Goal: Task Accomplishment & Management: Manage account settings

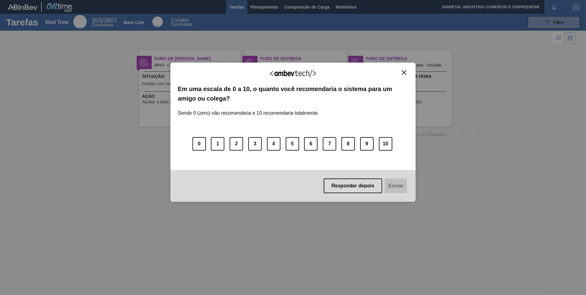
click at [405, 71] on img "Close" at bounding box center [404, 72] width 5 height 5
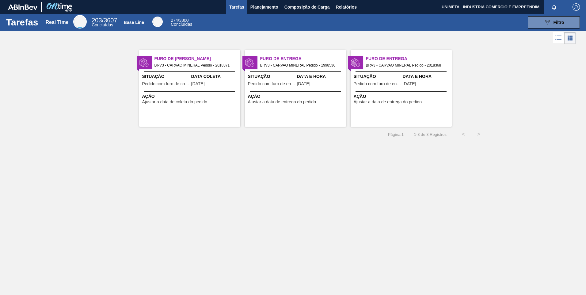
click at [272, 104] on span "Ajustar a data de entrega do pedido" at bounding box center [282, 102] width 68 height 5
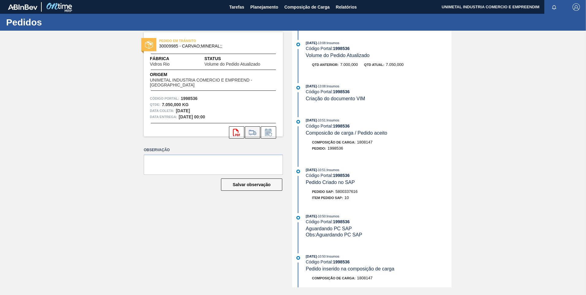
click at [252, 131] on icon at bounding box center [252, 132] width 7 height 5
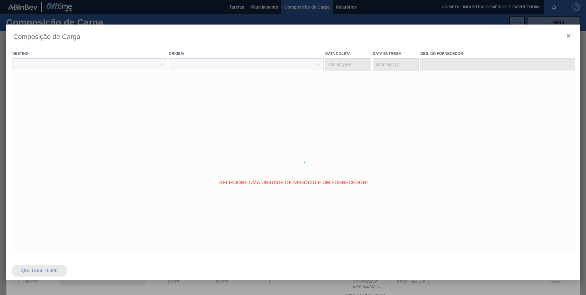
type coleta "26/08/2025"
type entrega "[DATE]"
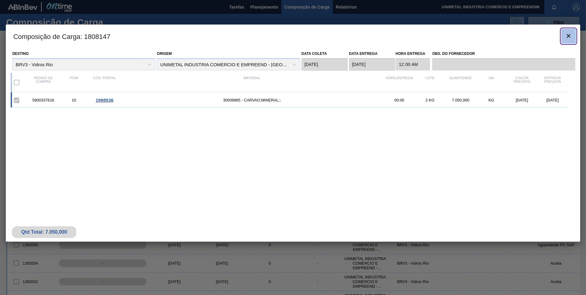
click at [567, 35] on icon "botão de ícone" at bounding box center [568, 35] width 7 height 7
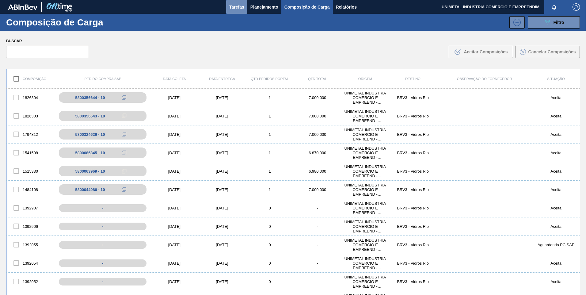
click at [230, 4] on span "Tarefas" at bounding box center [236, 6] width 15 height 7
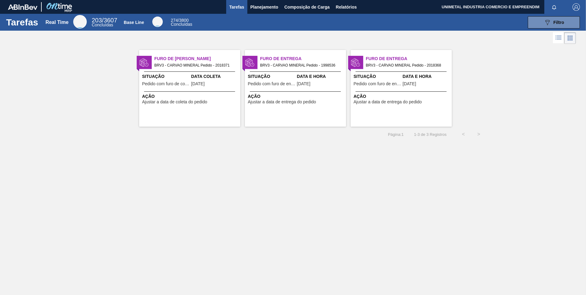
click at [314, 71] on div at bounding box center [295, 71] width 91 height 0
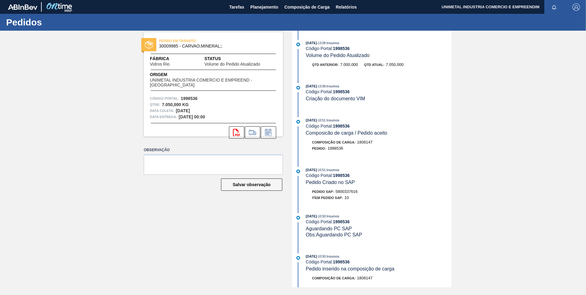
click at [355, 191] on span "5800337616" at bounding box center [347, 191] width 22 height 5
click at [347, 190] on span "5800337616" at bounding box center [347, 191] width 22 height 5
click at [241, 134] on button "svg{fill:#ff0000}" at bounding box center [236, 132] width 15 height 12
click at [220, 164] on textarea at bounding box center [213, 165] width 139 height 20
type textarea "P"
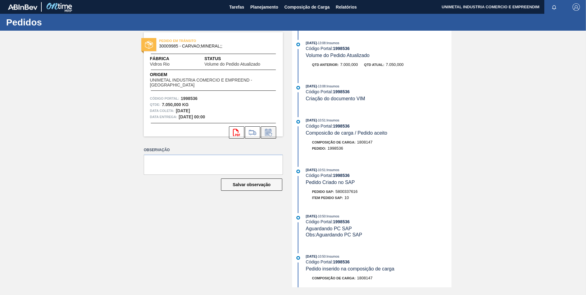
click at [270, 133] on icon at bounding box center [270, 134] width 3 height 3
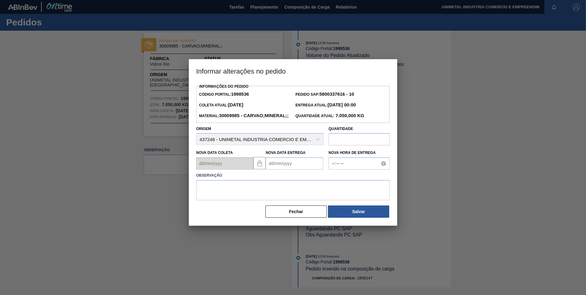
click at [294, 170] on Entrega1998536 "Nova Data Entrega" at bounding box center [294, 163] width 57 height 12
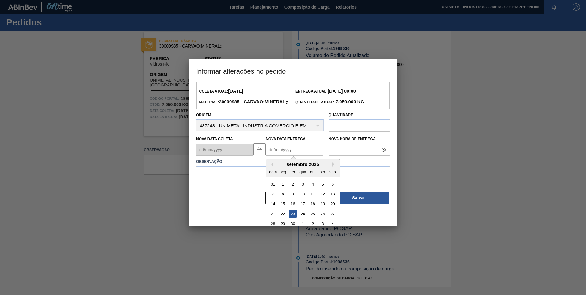
scroll to position [21, 0]
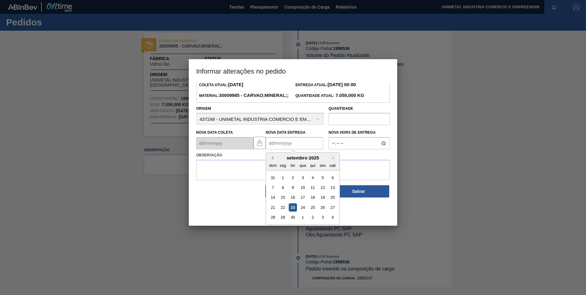
click at [272, 160] on button "Previous Month" at bounding box center [271, 158] width 4 height 4
click at [271, 221] on div "24" at bounding box center [273, 217] width 8 height 8
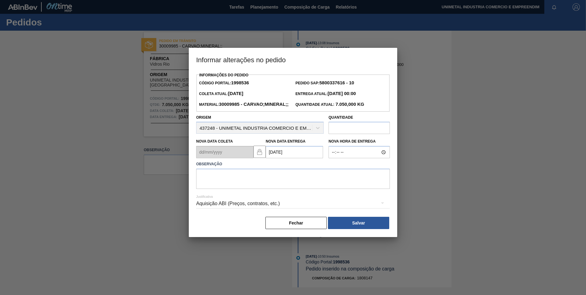
scroll to position [0, 0]
click at [299, 158] on Entrega1998536 "24/08/2025" at bounding box center [294, 152] width 57 height 12
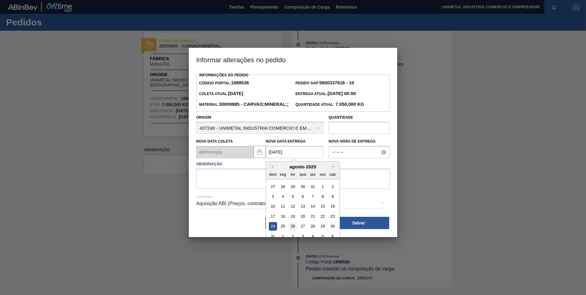
click at [293, 231] on div "26" at bounding box center [293, 226] width 8 height 8
type Entrega1998536 "26/08/2025"
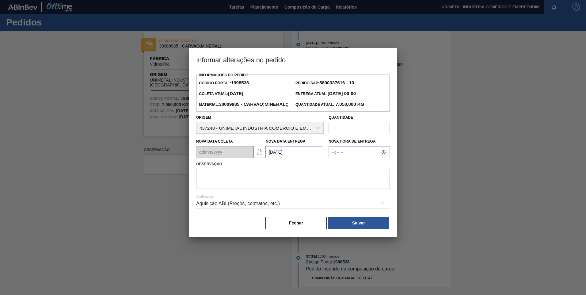
click at [281, 189] on textarea at bounding box center [293, 179] width 194 height 20
type textarea "Material entregue em 26/08 pela NF 3787-2"
click at [355, 229] on button "Salvar" at bounding box center [358, 223] width 61 height 12
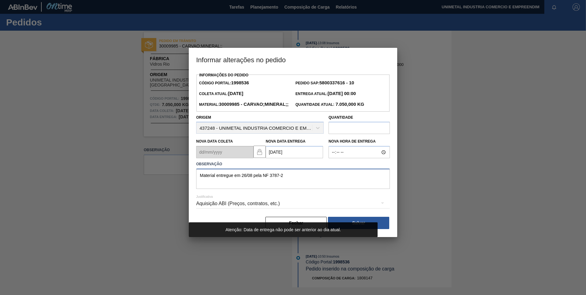
drag, startPoint x: 304, startPoint y: 185, endPoint x: 177, endPoint y: 184, distance: 127.3
click at [177, 184] on div "Informar alterações no pedido Informações do Pedido Código Portal: 1998536 Pedi…" at bounding box center [293, 147] width 586 height 295
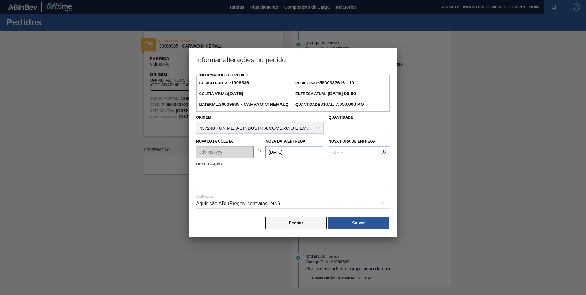
click at [299, 229] on button "Fechar" at bounding box center [296, 223] width 61 height 12
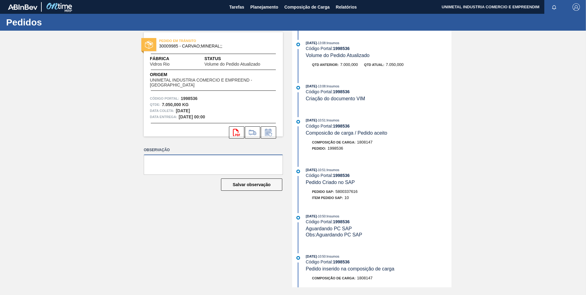
click at [233, 164] on textarea at bounding box center [213, 165] width 139 height 20
paste textarea "Material entregue em 26/08 pela NF 3787-2"
type textarea "Material entregue em 26/08 pela NF 3787-2"
click at [253, 185] on button "Salvar observação" at bounding box center [251, 184] width 61 height 12
click at [259, 184] on button "Salvar observação" at bounding box center [251, 184] width 61 height 12
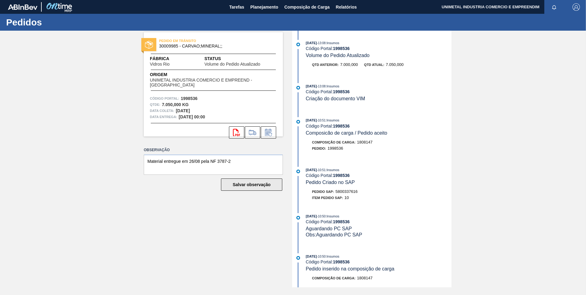
click at [259, 184] on button "Salvar observação" at bounding box center [251, 184] width 61 height 12
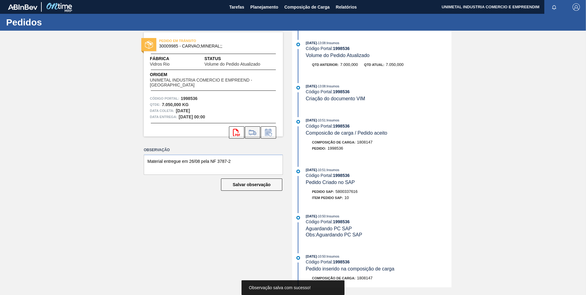
click at [257, 136] on icon at bounding box center [253, 132] width 10 height 7
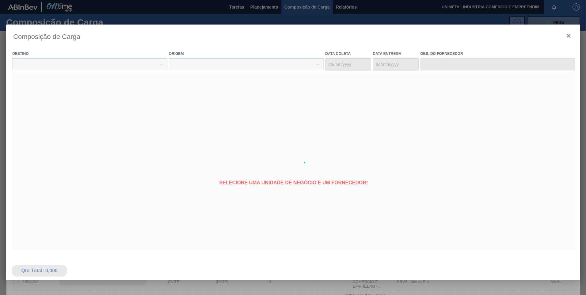
type coleta "26/08/2025"
type entrega "[DATE]"
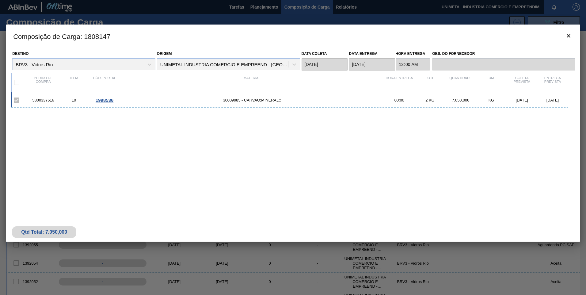
click at [251, 101] on span "30009985 - CARVAO;MINERAL;;" at bounding box center [252, 100] width 264 height 5
click at [98, 99] on span "1998536" at bounding box center [105, 100] width 18 height 5
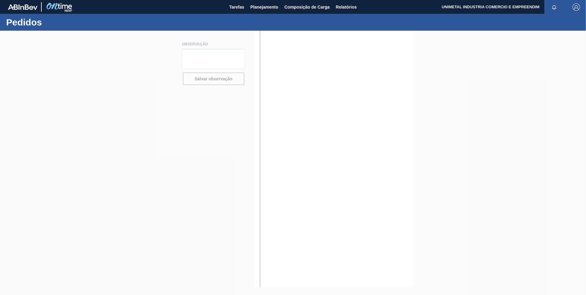
type textarea "Material entregue em 26/08 pela NF 3787-2"
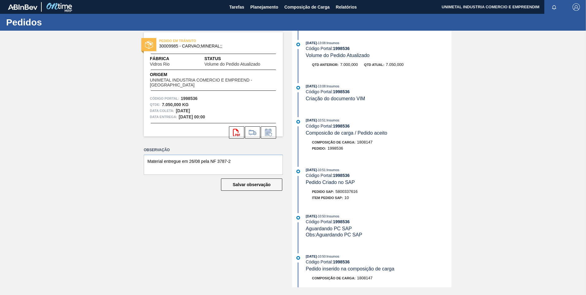
click at [253, 192] on div "Observação Material entregue em 26/08 pela NF 3787-2 Salvar observação" at bounding box center [213, 174] width 139 height 57
click at [254, 189] on button "Salvar observação" at bounding box center [251, 184] width 61 height 12
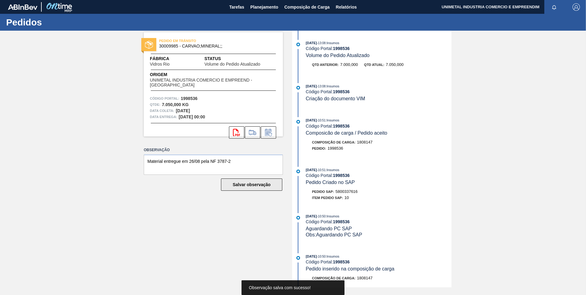
click at [254, 185] on button "Salvar observação" at bounding box center [251, 184] width 61 height 12
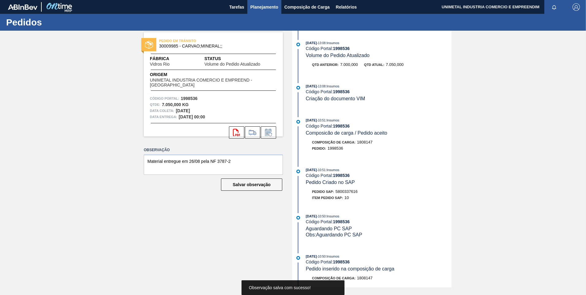
click at [258, 7] on span "Planejamento" at bounding box center [265, 6] width 28 height 7
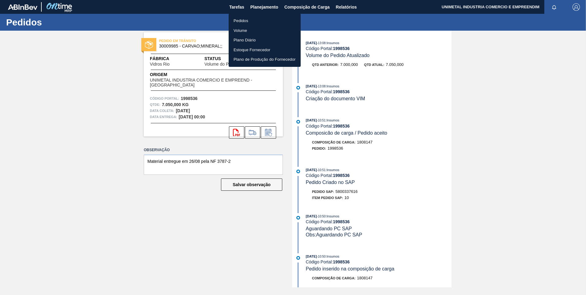
click at [244, 19] on li "Pedidos" at bounding box center [265, 21] width 72 height 10
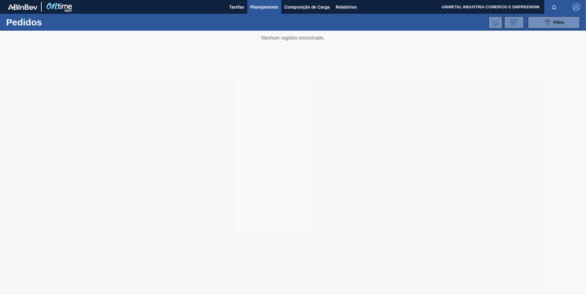
click at [247, 0] on button "Planejamento" at bounding box center [264, 7] width 34 height 14
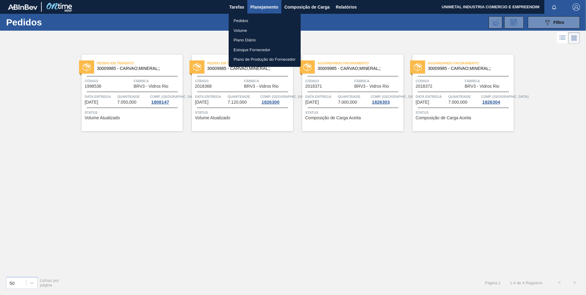
click at [341, 220] on div at bounding box center [293, 147] width 586 height 295
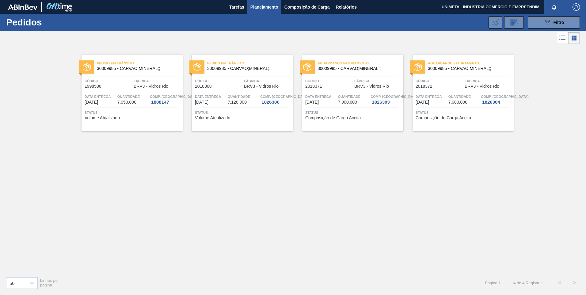
click at [160, 102] on div "1808147" at bounding box center [160, 102] width 20 height 5
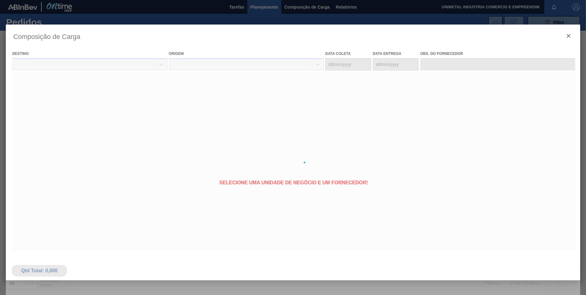
type coleta "26/08/2025"
type entrega "[DATE]"
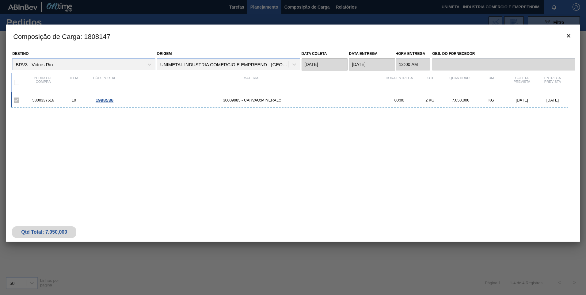
click at [192, 255] on div "Composição de Carga : 1808147 Destino BRV3 - Vidros Rio Origem UNIMETAL INDUSTR…" at bounding box center [293, 163] width 575 height 276
click at [570, 38] on icon "botão de ícone" at bounding box center [568, 35] width 7 height 7
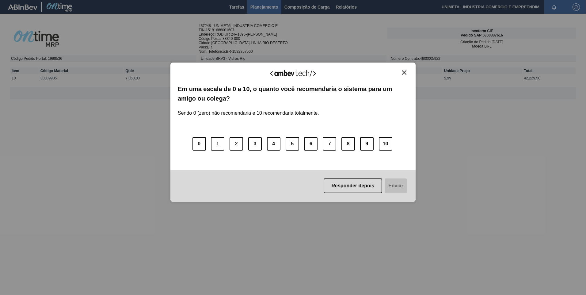
click at [402, 71] on img "Close" at bounding box center [404, 72] width 5 height 5
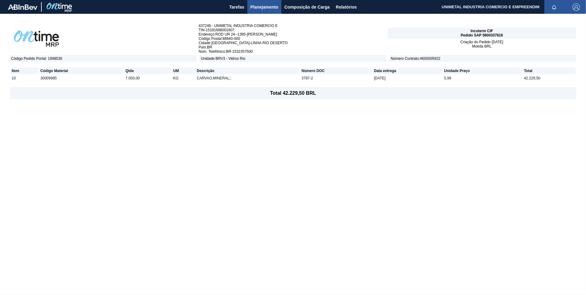
click at [495, 37] on div "Incoterm CIF Pedido SAP 5800337616" at bounding box center [482, 33] width 189 height 11
copy span "5800337616"
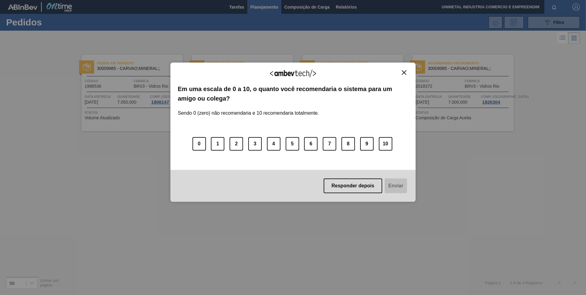
click at [406, 70] on button "Close" at bounding box center [404, 72] width 8 height 5
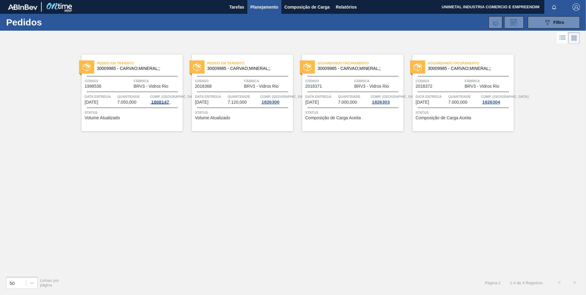
click at [164, 101] on div "1808147" at bounding box center [160, 102] width 20 height 5
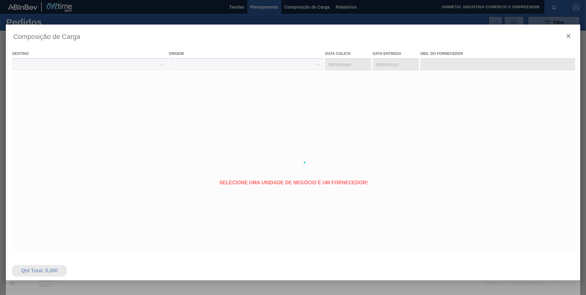
type coleta "[DATE]"
type entrega "[DATE]"
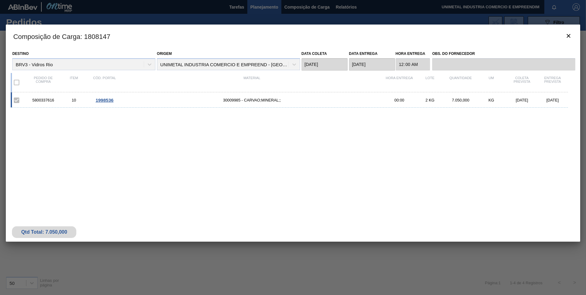
click at [109, 100] on span "1998536" at bounding box center [105, 100] width 18 height 5
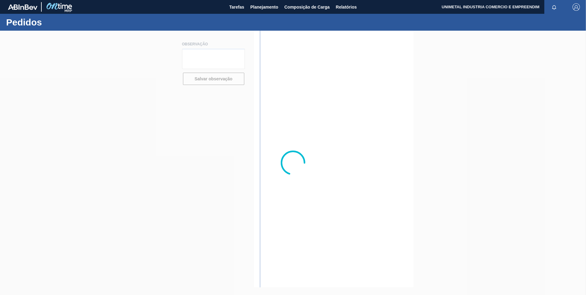
type textarea "Material entregue em 26/08 pela NF 3787-2"
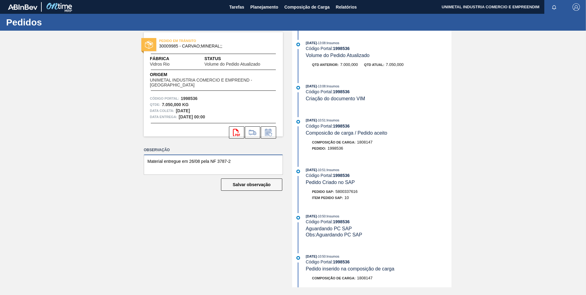
drag, startPoint x: 236, startPoint y: 161, endPoint x: 117, endPoint y: 162, distance: 118.7
click at [117, 162] on div "PEDIDO EM TRÂNSITO 30009985 - CARVAO;MINERAL;; Fábrica Vidros Rio Status Volume…" at bounding box center [293, 159] width 586 height 257
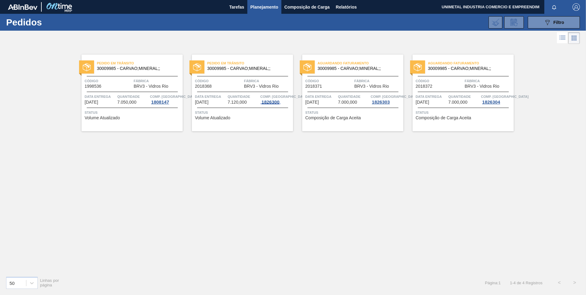
click at [269, 100] on div "1826300" at bounding box center [270, 102] width 20 height 5
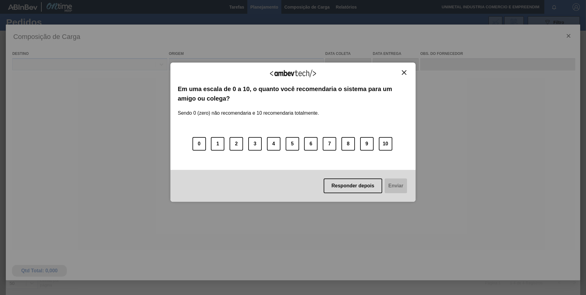
type coleta "[DATE]"
type entrega "[DATE]"
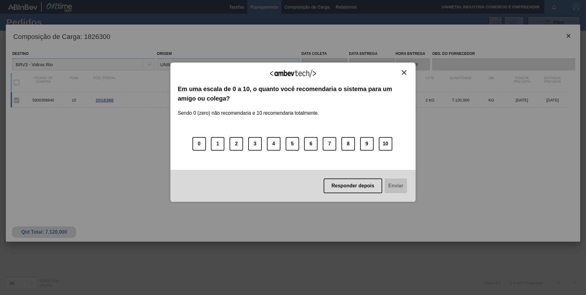
click at [402, 70] on img "Close" at bounding box center [404, 72] width 5 height 5
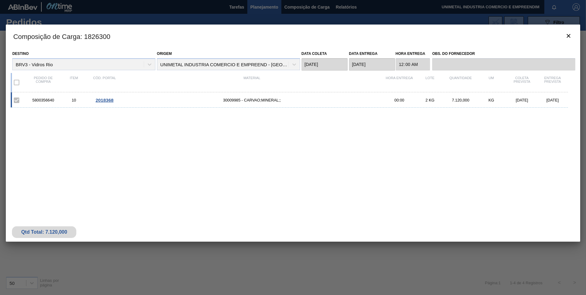
click at [109, 100] on span "2018368" at bounding box center [105, 100] width 18 height 5
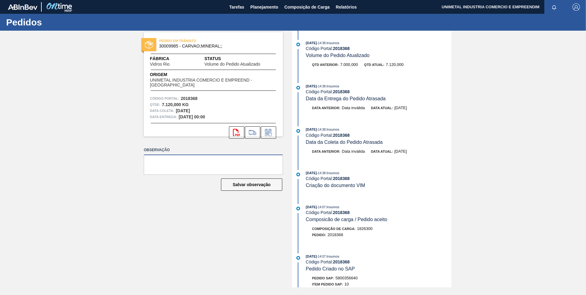
click at [226, 166] on textarea at bounding box center [213, 165] width 139 height 20
paste textarea "Material entregue em 26/08 pela NF 3787-2"
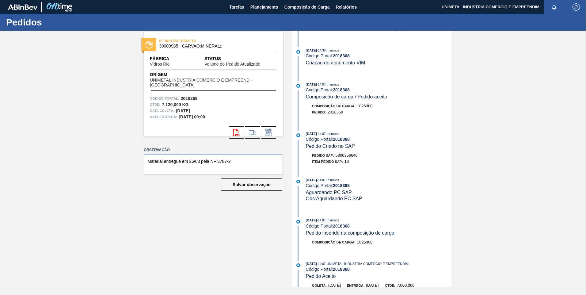
scroll to position [153, 0]
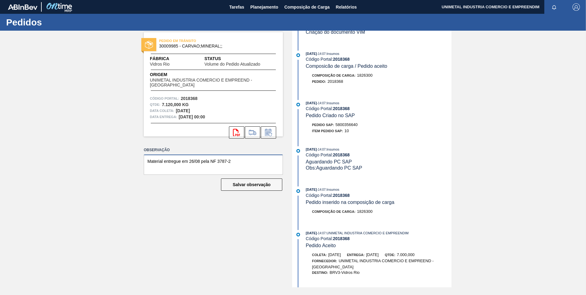
drag, startPoint x: 231, startPoint y: 164, endPoint x: 218, endPoint y: 163, distance: 13.2
click at [218, 163] on textarea "Material entregue em 26/08 pela NF 3787-2" at bounding box center [213, 165] width 139 height 20
paste textarea "000003810"
type textarea "Material entregue em 26/08 pela NF 000003810-2"
click at [255, 185] on button "Salvar observação" at bounding box center [251, 184] width 61 height 12
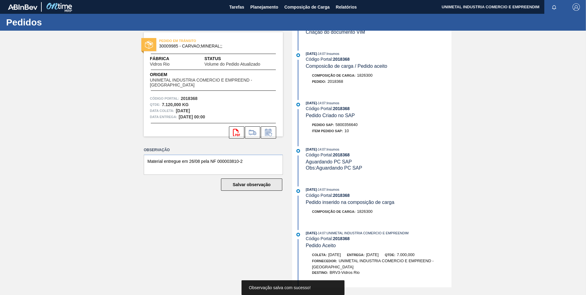
click at [255, 185] on button "Salvar observação" at bounding box center [251, 184] width 61 height 12
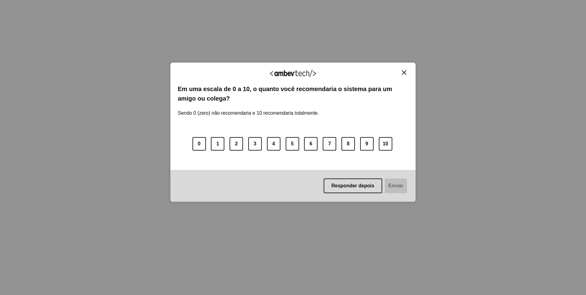
click at [403, 70] on img "Close" at bounding box center [404, 72] width 5 height 5
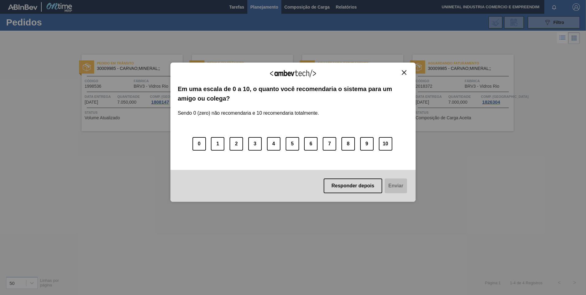
click at [402, 71] on img "Close" at bounding box center [404, 72] width 5 height 5
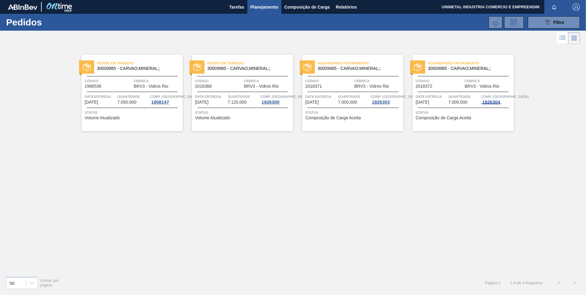
click at [495, 100] on div "1826304" at bounding box center [491, 102] width 20 height 5
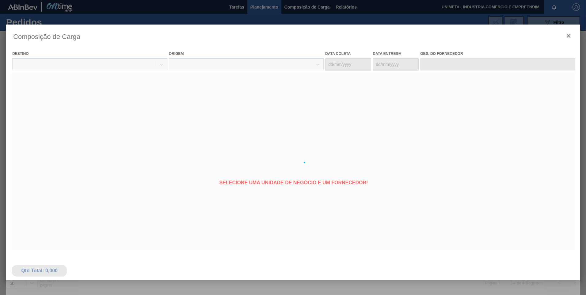
type coleta "[DATE]"
type entrega "[DATE]"
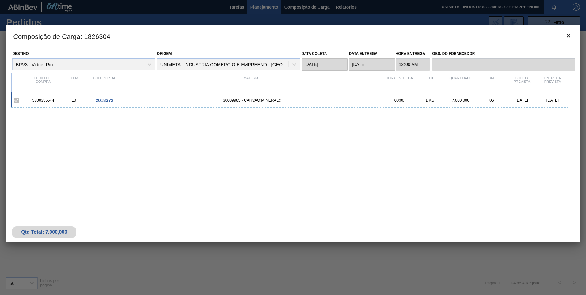
click at [101, 99] on span "2018372" at bounding box center [105, 100] width 18 height 5
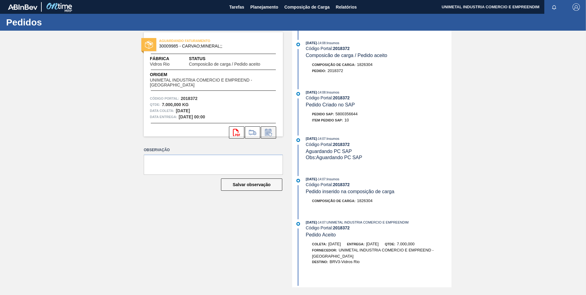
click at [272, 134] on icon at bounding box center [270, 134] width 3 height 3
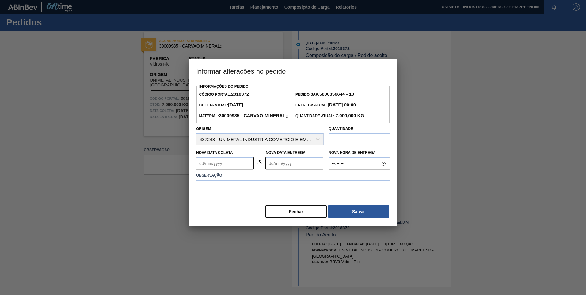
click at [339, 94] on strong "5800356644 - 10" at bounding box center [337, 93] width 35 height 5
click at [231, 170] on Coleta2018372 "Nova Data Coleta" at bounding box center [224, 163] width 57 height 12
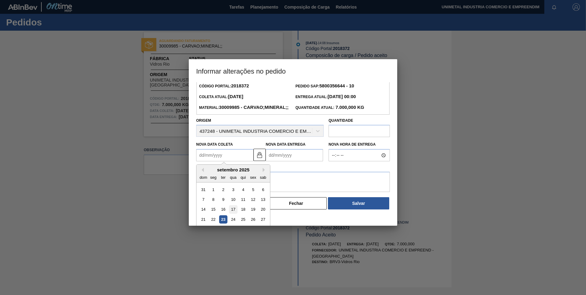
scroll to position [21, 0]
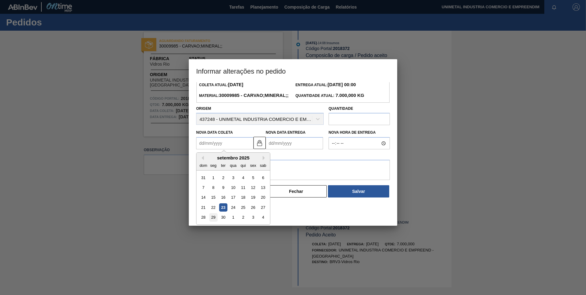
click at [213, 222] on div "29" at bounding box center [213, 217] width 8 height 8
type Coleta2018372 "29/09/2025"
type Entrega2018372 "01/10/2025"
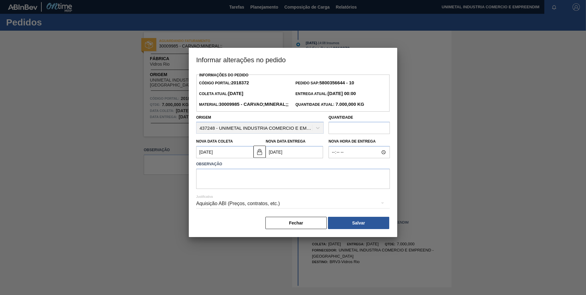
scroll to position [0, 0]
click at [317, 186] on textarea at bounding box center [293, 179] width 194 height 20
drag, startPoint x: 329, startPoint y: 59, endPoint x: 330, endPoint y: 77, distance: 18.4
click at [330, 77] on div "Informar alterações no pedido Informações do Pedido Código Portal: 2018372 Pedi…" at bounding box center [293, 142] width 209 height 189
click at [309, 229] on button "Fechar" at bounding box center [296, 223] width 61 height 12
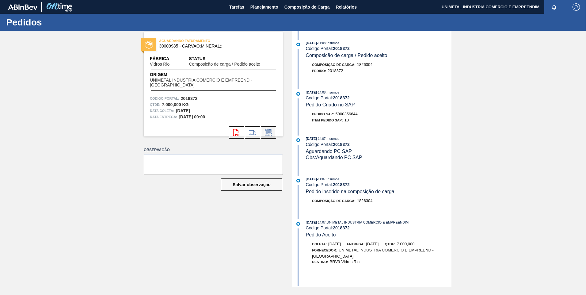
click at [271, 129] on icon at bounding box center [268, 132] width 6 height 7
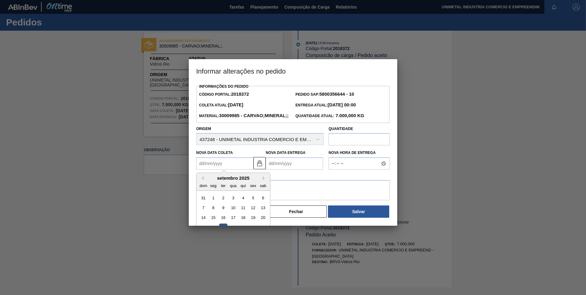
click at [243, 170] on Coleta2018372 "Nova Data Coleta" at bounding box center [224, 163] width 57 height 12
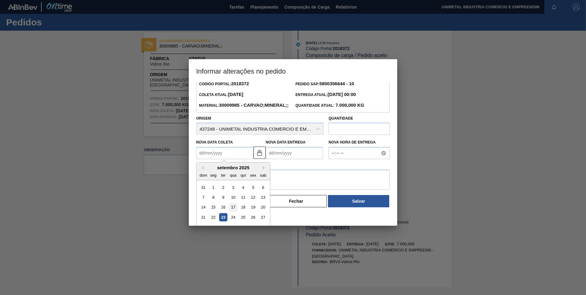
scroll to position [21, 0]
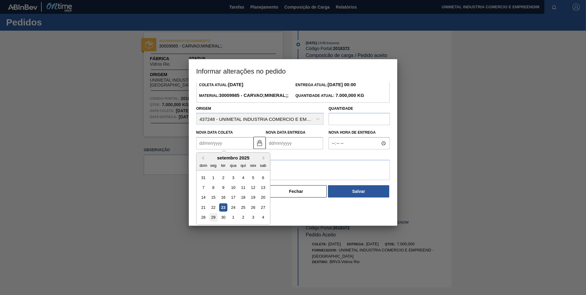
click at [216, 222] on div "29" at bounding box center [213, 217] width 8 height 8
type Coleta2018372 "29/09/2025"
type Entrega2018372 "01/10/2025"
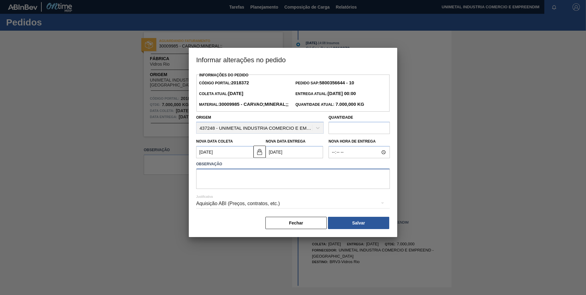
click at [307, 186] on textarea at bounding box center [293, 179] width 194 height 20
type textarea "demanda da fabrica"
click at [373, 229] on button "Salvar" at bounding box center [358, 223] width 61 height 12
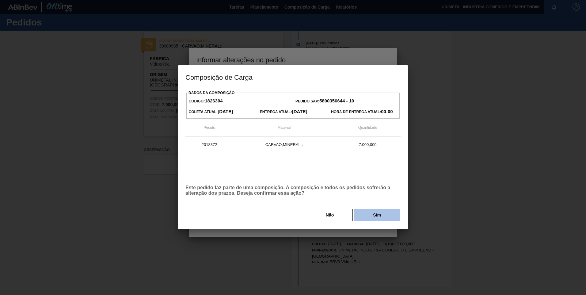
click at [380, 217] on button "Sim" at bounding box center [377, 215] width 46 height 12
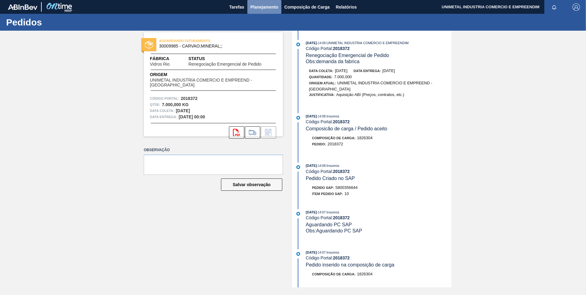
click at [266, 3] on span "Planejamento" at bounding box center [265, 6] width 28 height 7
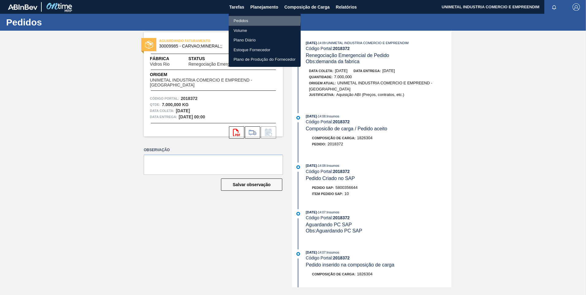
click at [251, 19] on li "Pedidos" at bounding box center [265, 21] width 72 height 10
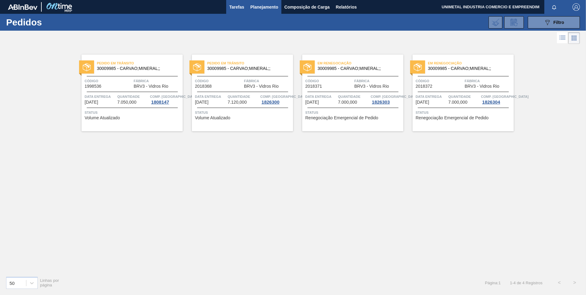
click at [235, 7] on span "Tarefas" at bounding box center [236, 6] width 15 height 7
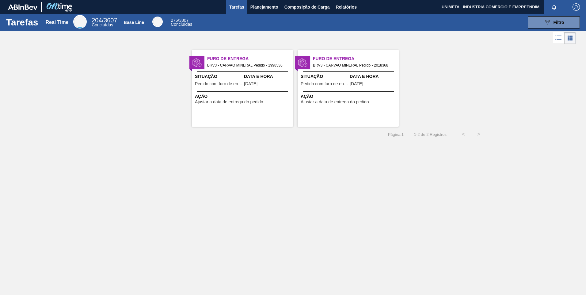
click at [327, 84] on span "Pedido com furo de entrega" at bounding box center [325, 84] width 48 height 5
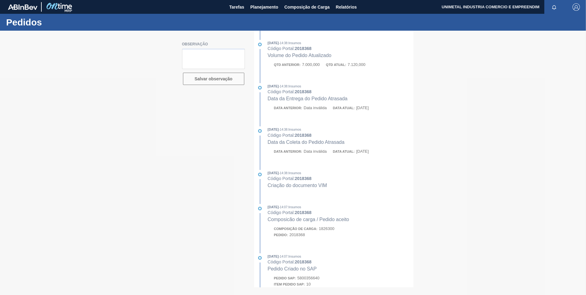
type textarea "Material entregue em 26/08 pela NF 000003810-2"
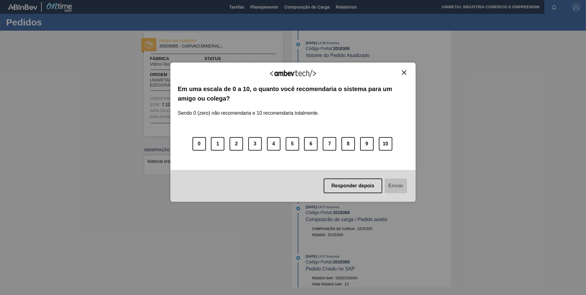
click at [403, 73] on img "Close" at bounding box center [404, 72] width 5 height 5
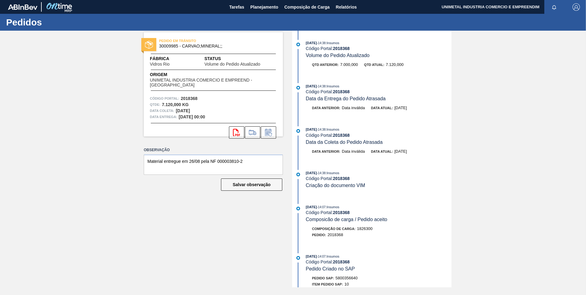
scroll to position [31, 0]
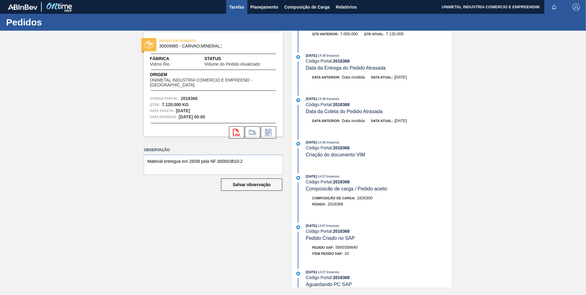
click at [229, 8] on span "Tarefas" at bounding box center [236, 6] width 15 height 7
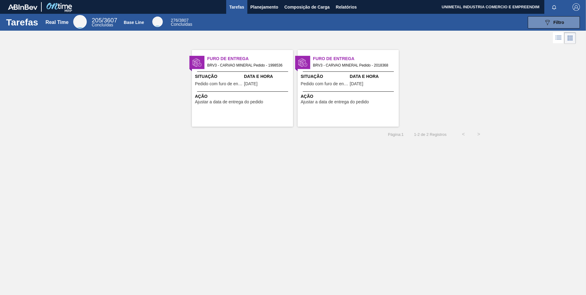
click at [251, 84] on span "[DATE]" at bounding box center [250, 84] width 13 height 5
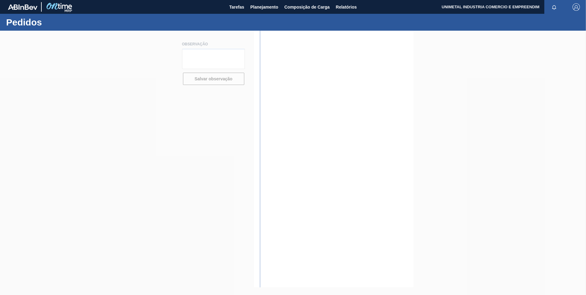
type textarea "Material entregue em 26/08 pela NF 3787-2"
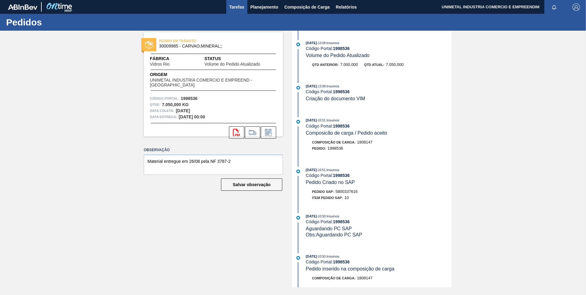
click at [239, 5] on span "Tarefas" at bounding box center [236, 6] width 15 height 7
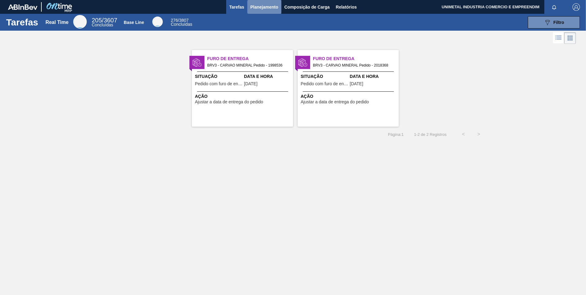
click at [265, 7] on span "Planejamento" at bounding box center [265, 6] width 28 height 7
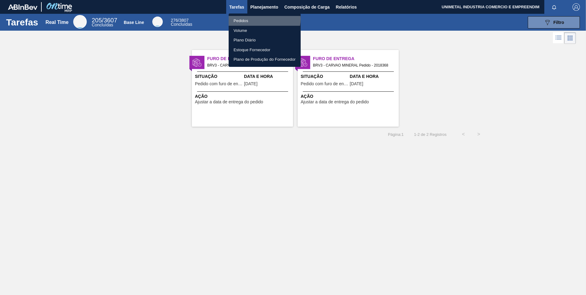
click at [262, 19] on li "Pedidos" at bounding box center [265, 21] width 72 height 10
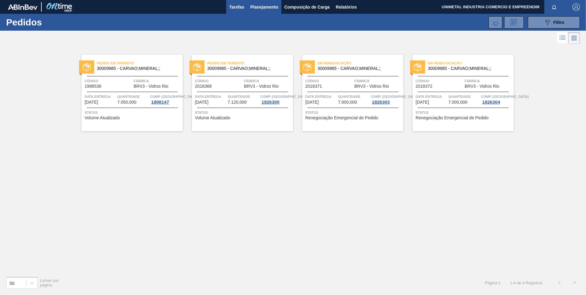
click at [235, 3] on span "Tarefas" at bounding box center [236, 6] width 15 height 7
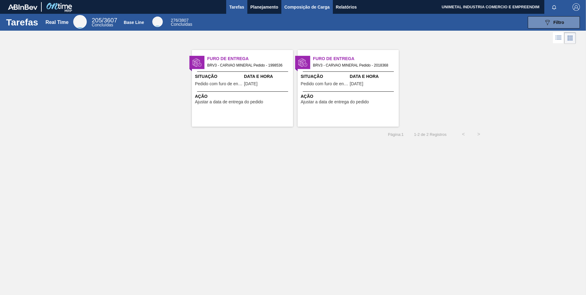
click at [315, 7] on span "Composição de Carga" at bounding box center [307, 6] width 45 height 7
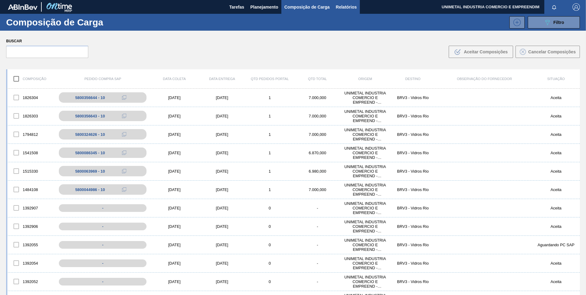
click at [336, 7] on span "Relatórios" at bounding box center [346, 6] width 21 height 7
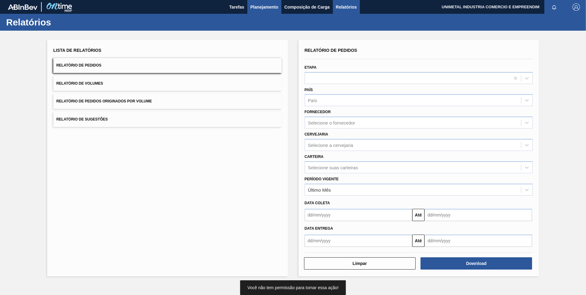
click at [259, 8] on span "Planejamento" at bounding box center [265, 6] width 28 height 7
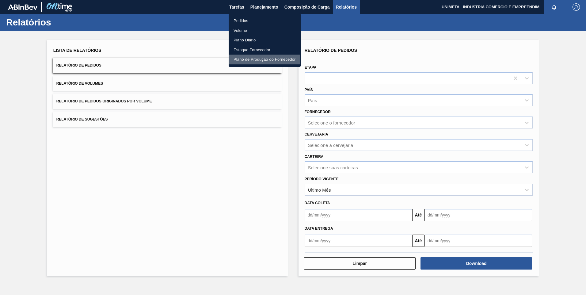
click at [247, 59] on li "Plano de Produção do Fornecedor" at bounding box center [265, 60] width 72 height 10
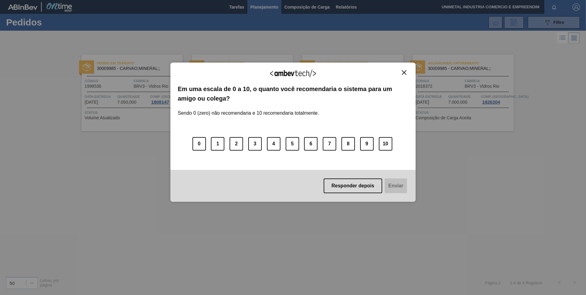
click at [401, 75] on button "Close" at bounding box center [404, 72] width 8 height 5
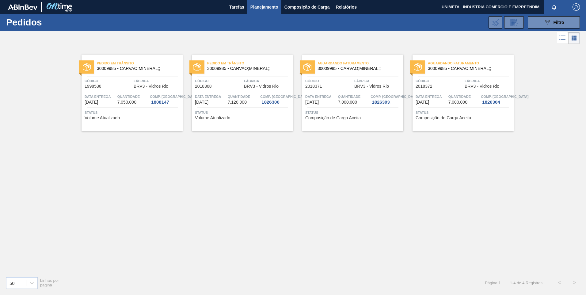
click at [383, 102] on div "1826303" at bounding box center [381, 102] width 20 height 5
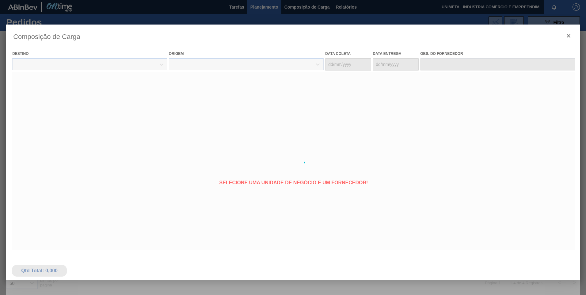
type coleta "[DATE]"
type entrega "[DATE]"
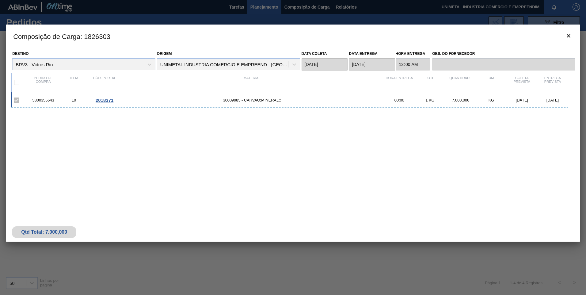
click at [100, 100] on span "2018371" at bounding box center [105, 100] width 18 height 5
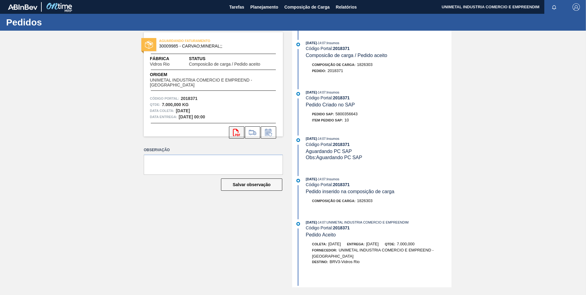
click at [240, 132] on button "svg{fill:#ff0000}" at bounding box center [236, 132] width 15 height 12
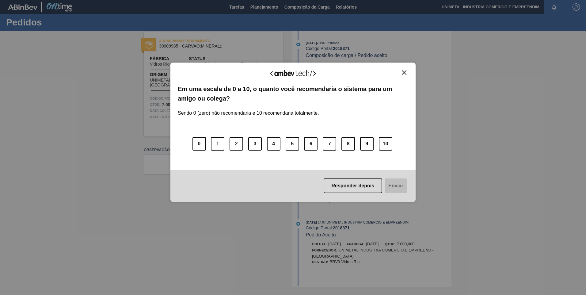
click at [403, 70] on button "Close" at bounding box center [404, 72] width 8 height 5
click at [405, 71] on img "Close" at bounding box center [404, 72] width 5 height 5
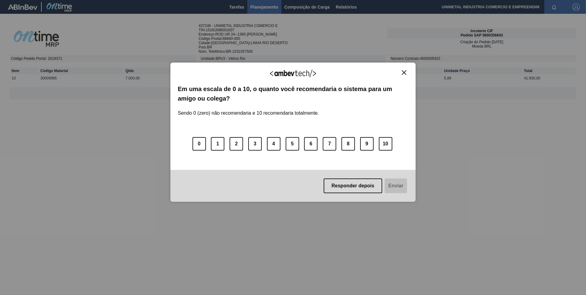
click at [405, 72] on img "Close" at bounding box center [404, 72] width 5 height 5
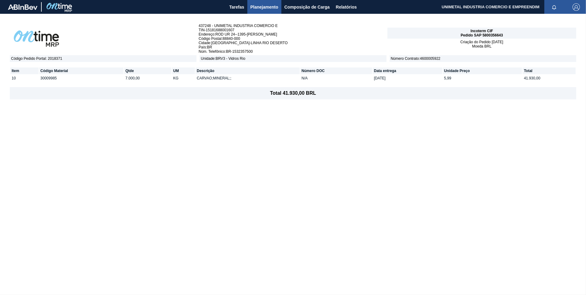
click at [496, 36] on span "Pedido SAP 5800356643" at bounding box center [482, 35] width 42 height 4
copy span "5800356643"
click at [237, 9] on span "Tarefas" at bounding box center [236, 6] width 15 height 7
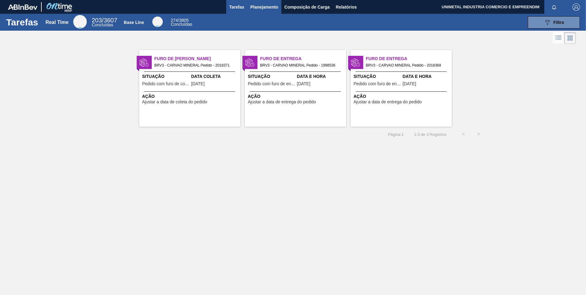
click at [261, 7] on span "Planejamento" at bounding box center [265, 6] width 28 height 7
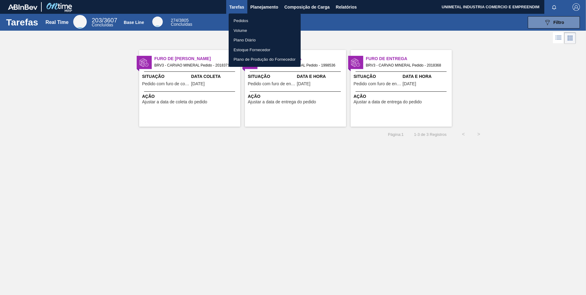
click at [389, 177] on div at bounding box center [293, 147] width 586 height 295
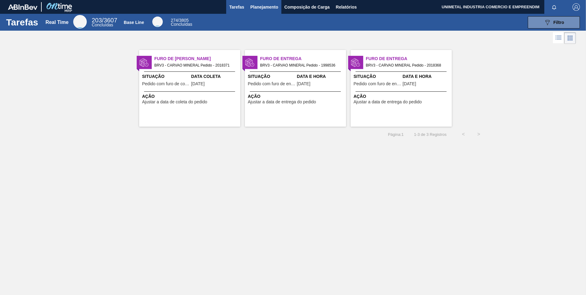
click at [262, 7] on span "Planejamento" at bounding box center [265, 6] width 28 height 7
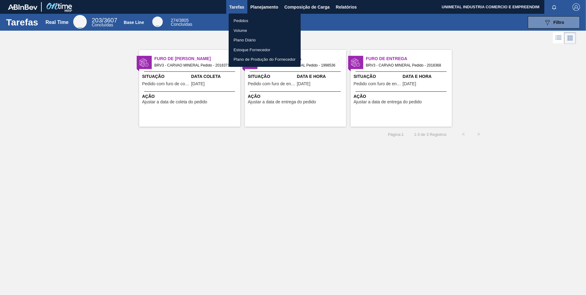
click at [243, 20] on li "Pedidos" at bounding box center [265, 21] width 72 height 10
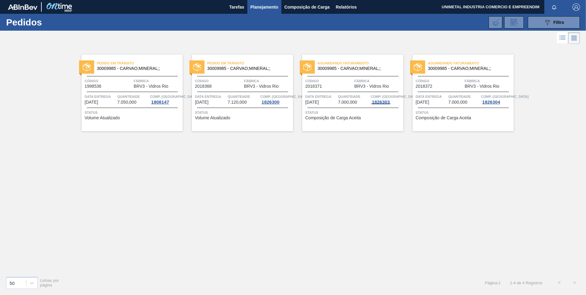
click at [384, 101] on div "1826303" at bounding box center [381, 102] width 20 height 5
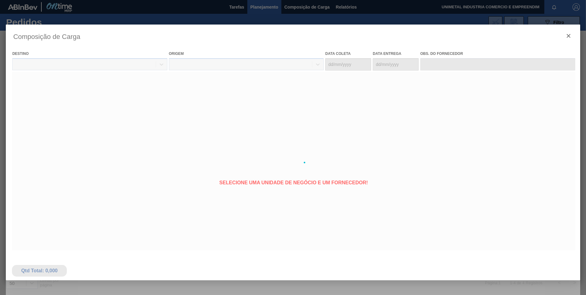
type coleta "[DATE]"
type entrega "[DATE]"
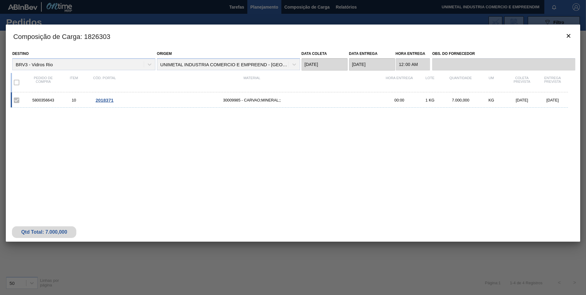
click at [107, 98] on span "2018371" at bounding box center [105, 100] width 18 height 5
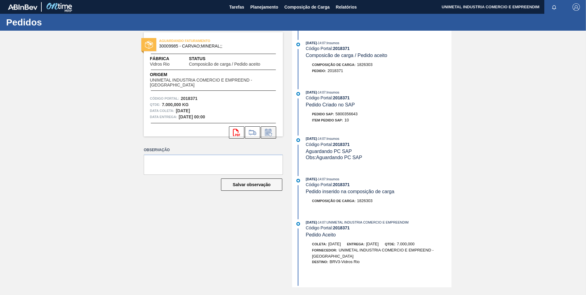
click at [271, 129] on icon at bounding box center [269, 132] width 10 height 7
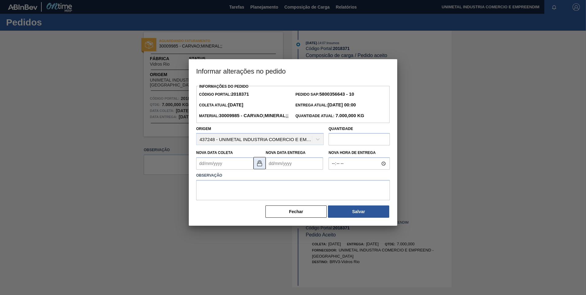
click at [262, 167] on img at bounding box center [259, 162] width 7 height 7
click at [245, 170] on Coleta2018371 "Nova Data Coleta" at bounding box center [224, 163] width 57 height 12
click at [259, 167] on img at bounding box center [259, 162] width 7 height 7
click at [236, 170] on Coleta2018371 "Nova Data Coleta" at bounding box center [224, 163] width 57 height 12
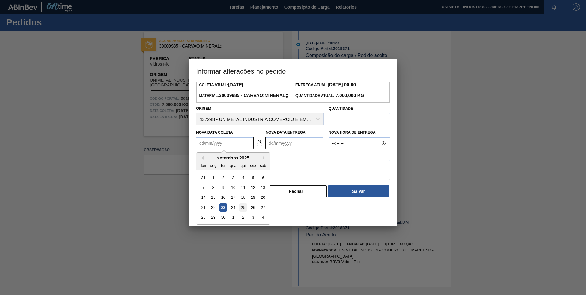
click at [243, 212] on div "25" at bounding box center [243, 207] width 8 height 8
type Coleta2018371 "[DATE]"
type Entrega2018371 "[DATE]"
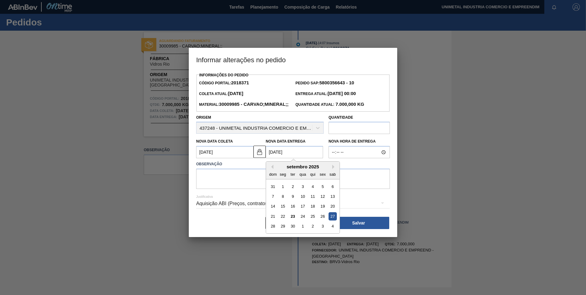
click at [277, 158] on Entrega2018371 "[DATE]" at bounding box center [294, 152] width 57 height 12
click at [364, 208] on div "Aquisição ABI (Preços, contratos, etc.)" at bounding box center [293, 203] width 194 height 17
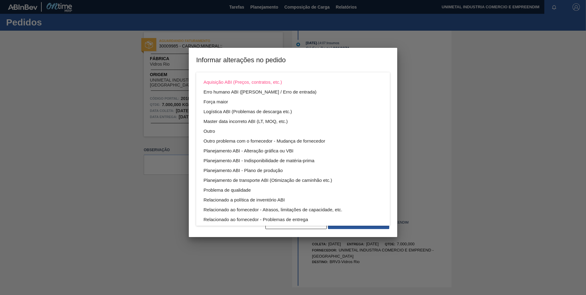
click at [393, 159] on div "Aquisição ABI (Preços, contratos, etc.) Erro humano ABI (Cálculo / Erro de entr…" at bounding box center [293, 147] width 586 height 295
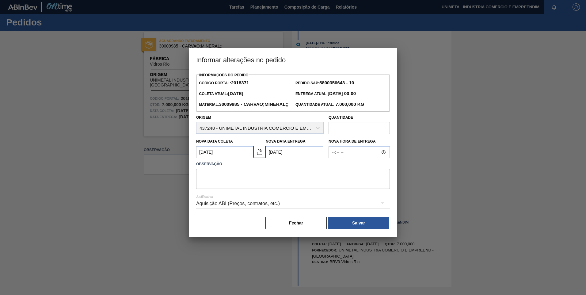
click at [233, 186] on textarea at bounding box center [293, 179] width 194 height 20
click at [367, 229] on button "Salvar" at bounding box center [358, 223] width 61 height 12
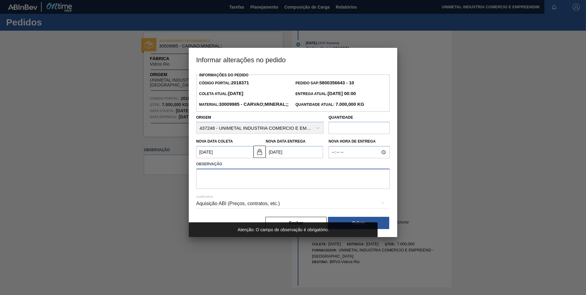
click at [302, 187] on textarea at bounding box center [293, 179] width 194 height 20
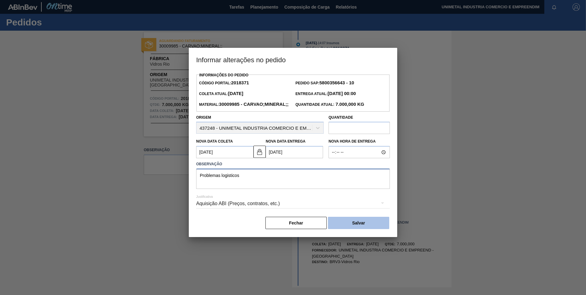
type textarea "Problemas logisticos"
click at [343, 229] on button "Salvar" at bounding box center [358, 223] width 61 height 12
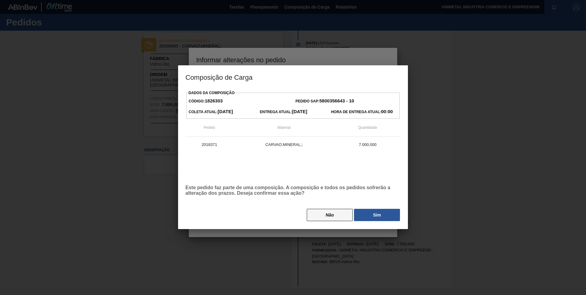
click at [331, 216] on button "Não" at bounding box center [330, 215] width 46 height 12
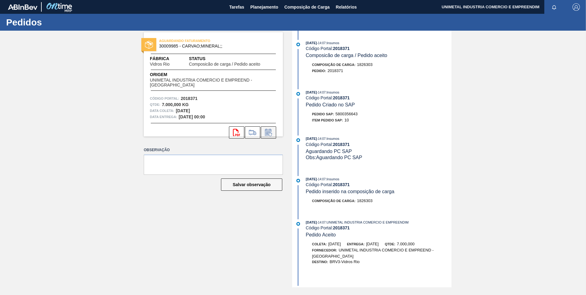
click at [267, 132] on icon at bounding box center [269, 132] width 10 height 7
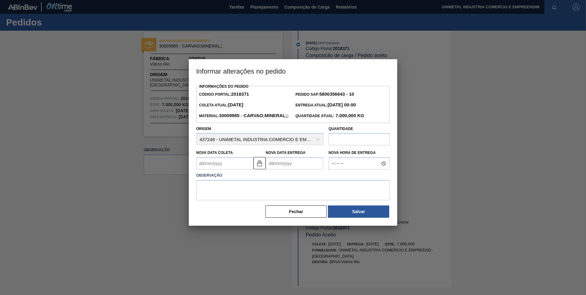
drag, startPoint x: 226, startPoint y: 174, endPoint x: 250, endPoint y: 176, distance: 24.3
click at [226, 170] on Coleta2018371 "Nova Data Coleta" at bounding box center [224, 163] width 57 height 12
type Coleta2018371 "[DATE]"
type Entrega2018371 "[DATE]"
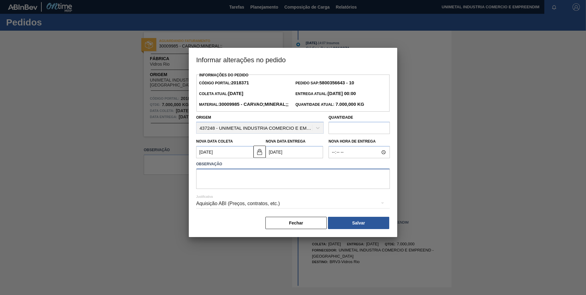
click at [305, 189] on textarea at bounding box center [293, 179] width 194 height 20
click at [300, 189] on textarea at bounding box center [293, 179] width 194 height 20
type textarea "Problemas Logisticos"
click at [232, 184] on textarea "Problemas Logisticos" at bounding box center [293, 179] width 194 height 20
type textarea "Problemas Logísticos"
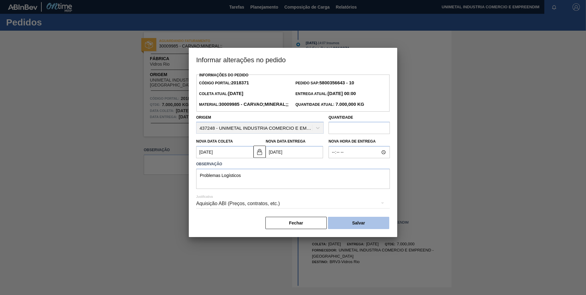
click at [357, 229] on button "Salvar" at bounding box center [358, 223] width 61 height 12
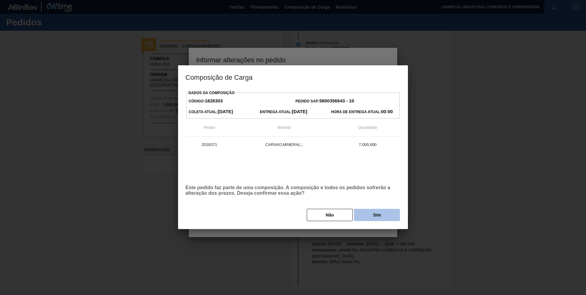
click at [368, 213] on button "Sim" at bounding box center [377, 215] width 46 height 12
